Goal: Use online tool/utility: Utilize a website feature to perform a specific function

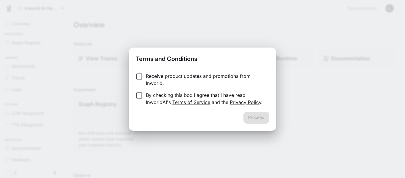
click at [146, 79] on p "Receive product updates and promotions from Inworld." at bounding box center [205, 79] width 119 height 14
click at [154, 100] on p "By checking this box I agree that I have read InworldAI's Terms of Service and …" at bounding box center [205, 98] width 119 height 14
click at [251, 116] on button "Proceed" at bounding box center [257, 118] width 26 height 12
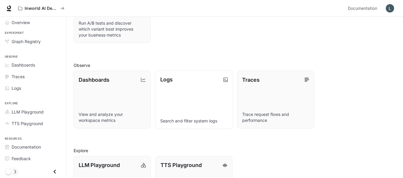
scroll to position [153, 0]
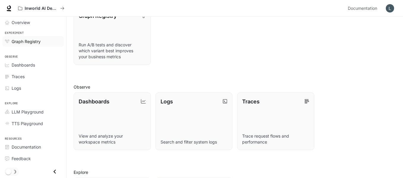
scroll to position [153, 0]
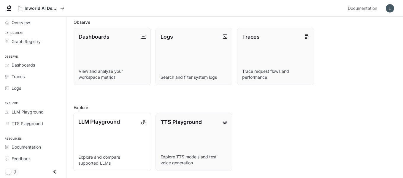
click at [101, 125] on p "LLM Playground" at bounding box center [99, 121] width 42 height 8
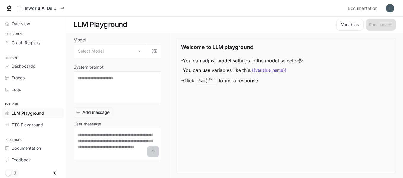
scroll to position [0, 0]
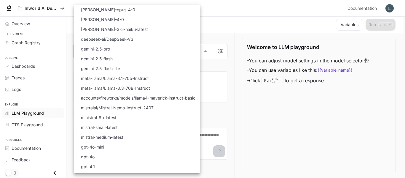
click at [102, 54] on body "Skip to main content Inworld AI Demos Documentation Documentation Portal Overvi…" at bounding box center [202, 89] width 405 height 178
click at [231, 27] on div at bounding box center [202, 89] width 405 height 178
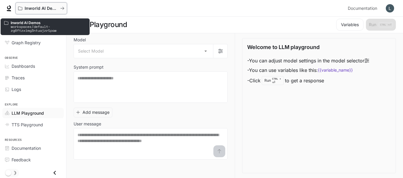
click at [52, 6] on p "Inworld AI Demos" at bounding box center [41, 8] width 33 height 5
